Goal: Navigation & Orientation: Find specific page/section

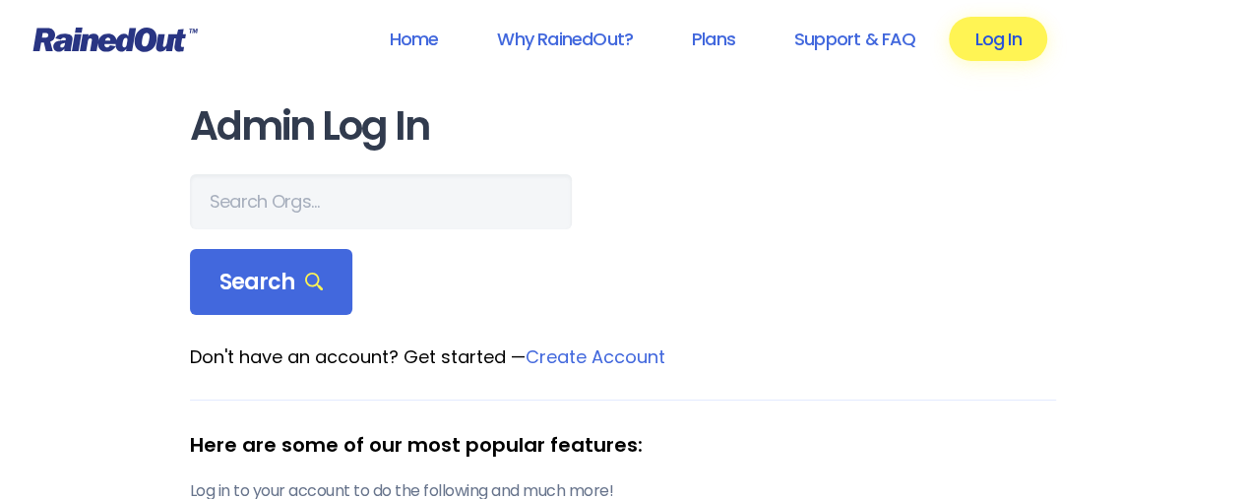
click at [996, 44] on link "Log In" at bounding box center [997, 39] width 97 height 44
click at [998, 36] on link "Log In" at bounding box center [997, 39] width 97 height 44
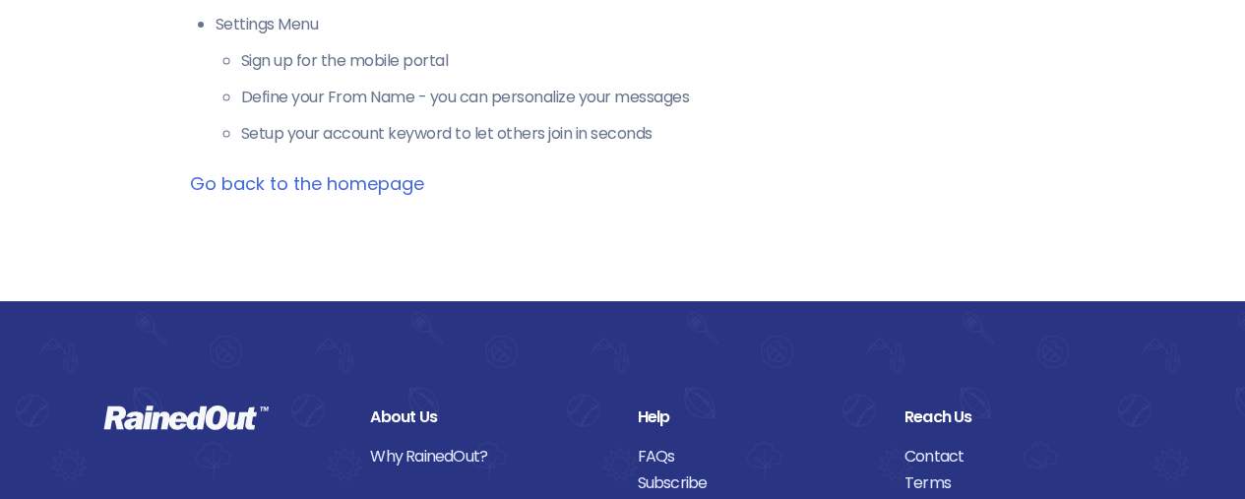
scroll to position [787, 0]
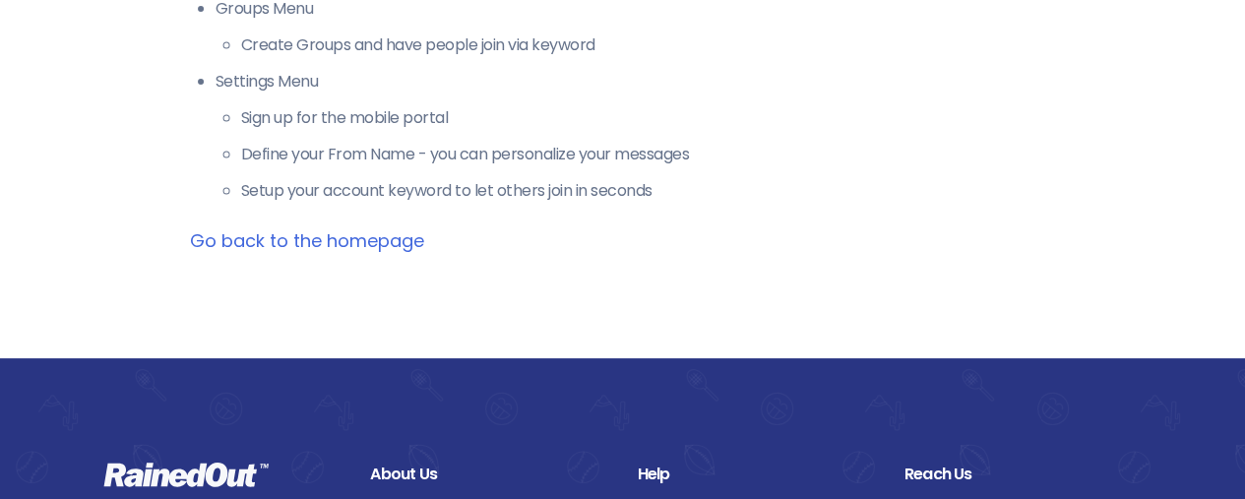
click at [400, 242] on link "Go back to the homepage" at bounding box center [307, 240] width 234 height 25
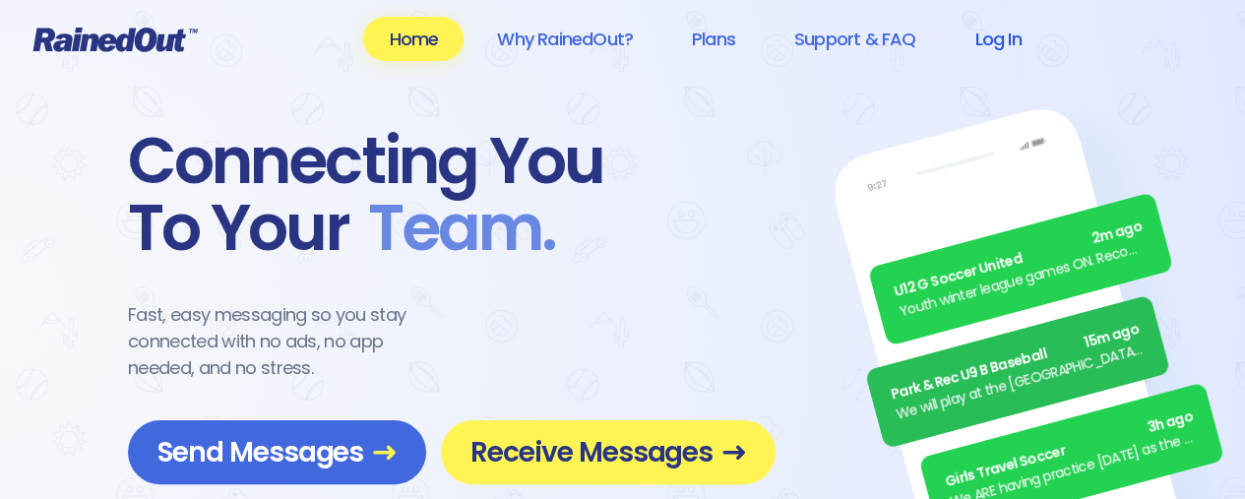
click at [993, 44] on link "Log In" at bounding box center [997, 39] width 97 height 44
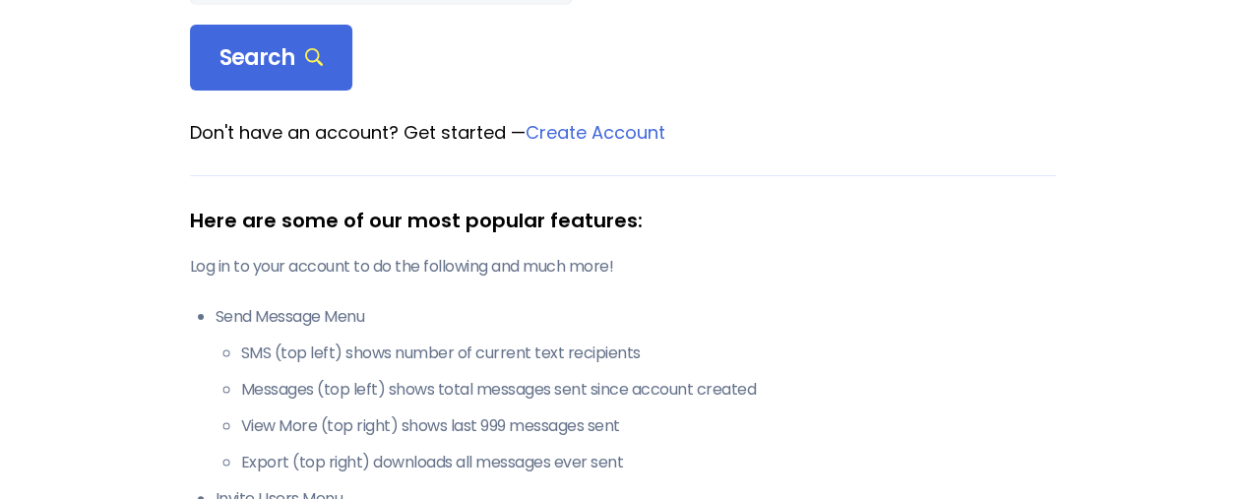
scroll to position [197, 0]
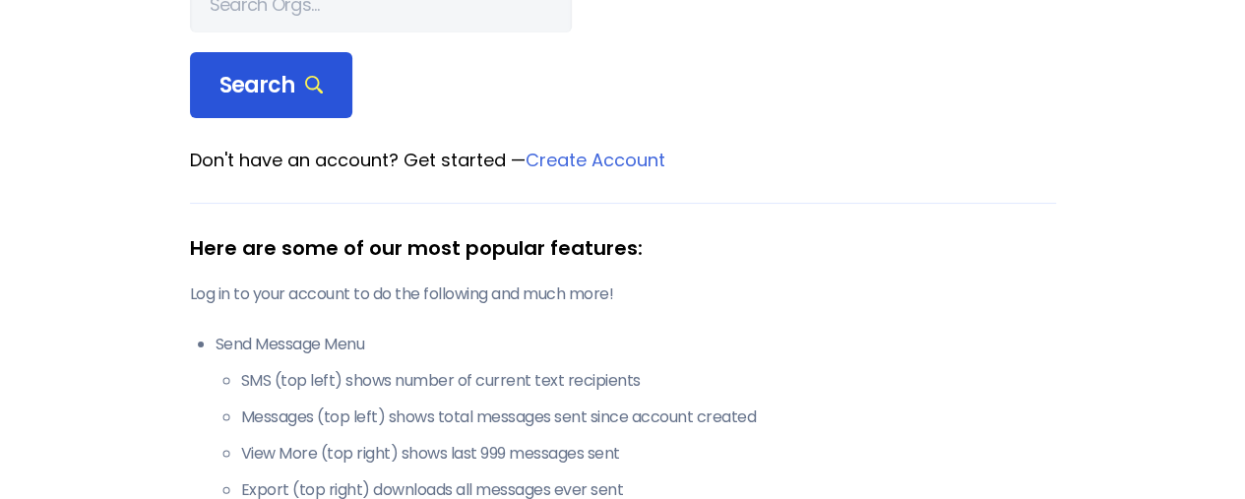
click at [270, 72] on span "Search" at bounding box center [271, 86] width 104 height 28
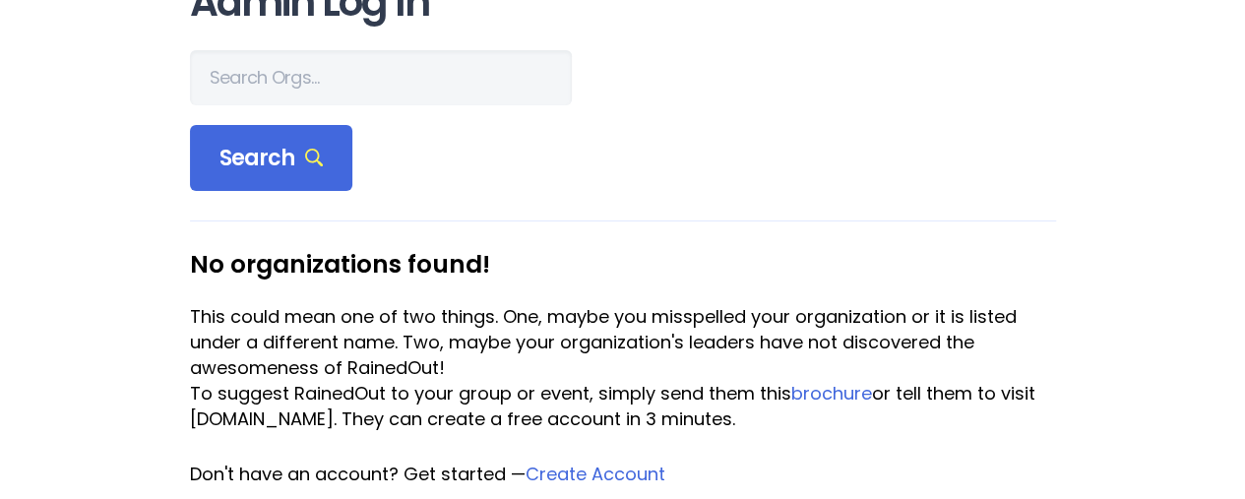
scroll to position [0, 0]
